Goal: Task Accomplishment & Management: Manage account settings

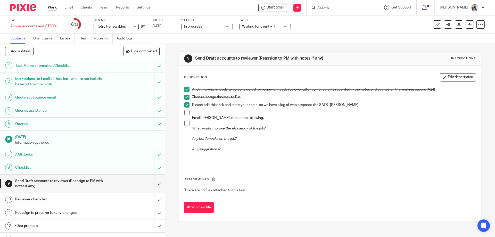
scroll to position [34, 0]
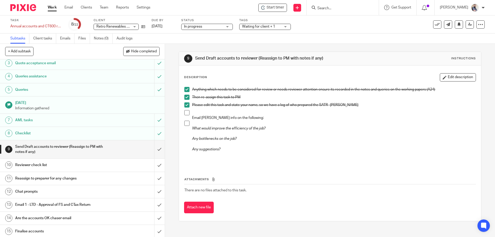
click at [39, 207] on h1 "Email 1 - LTD - Approval of FS and CTax Return" at bounding box center [59, 205] width 89 height 8
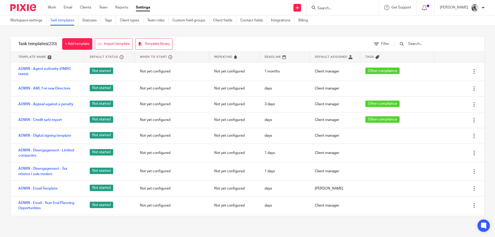
click at [440, 44] on input "text" at bounding box center [437, 44] width 60 height 6
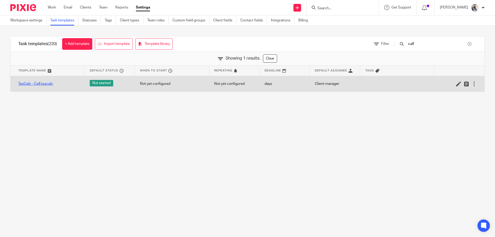
type input "call"
click at [43, 84] on link "TaxCalc - Call taxcalc" at bounding box center [35, 83] width 35 height 5
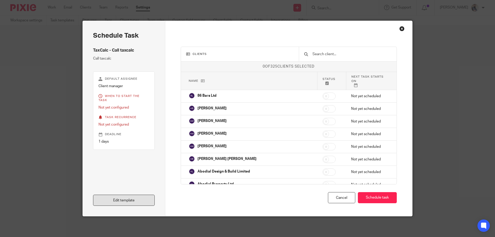
click at [125, 202] on link "Edit template" at bounding box center [124, 200] width 62 height 11
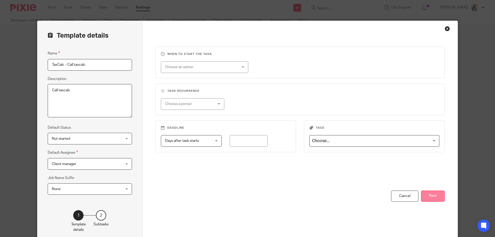
click at [440, 199] on button "Next" at bounding box center [433, 195] width 24 height 11
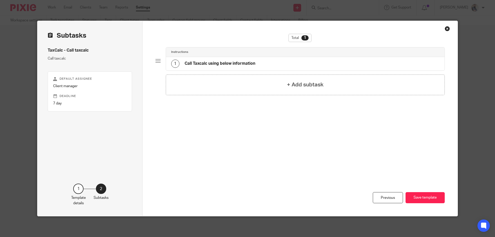
click at [258, 60] on div "1 Call Taxcalc using below information" at bounding box center [305, 63] width 279 height 13
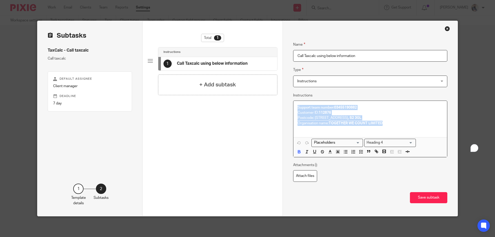
drag, startPoint x: 406, startPoint y: 124, endPoint x: 289, endPoint y: 100, distance: 120.0
click at [289, 100] on div "Name Call Taxcalc using below information Type Instructions Instructions Instru…" at bounding box center [369, 118] width 175 height 195
copy div "Support team number: 03455190882 Customer ID: 112876 Postcode: 87 Heeley Bank R…"
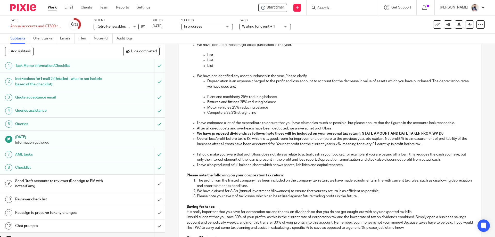
scroll to position [412, 0]
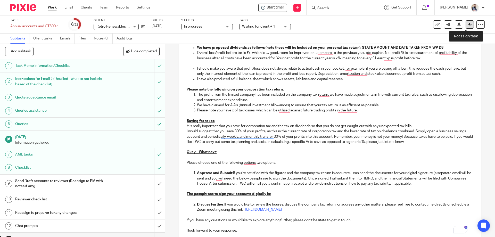
click at [465, 26] on link at bounding box center [469, 24] width 8 height 8
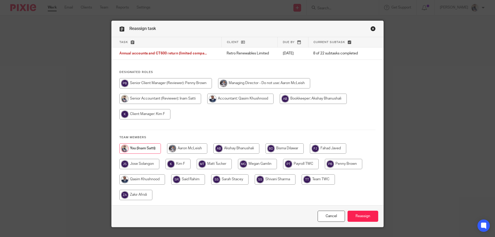
click at [139, 181] on input "radio" at bounding box center [142, 179] width 46 height 10
radio input "true"
click at [364, 222] on div "Cancel Reassign" at bounding box center [248, 216] width 272 height 22
click at [365, 218] on input "Reassign" at bounding box center [362, 216] width 31 height 11
